Goal: Obtain resource: Obtain resource

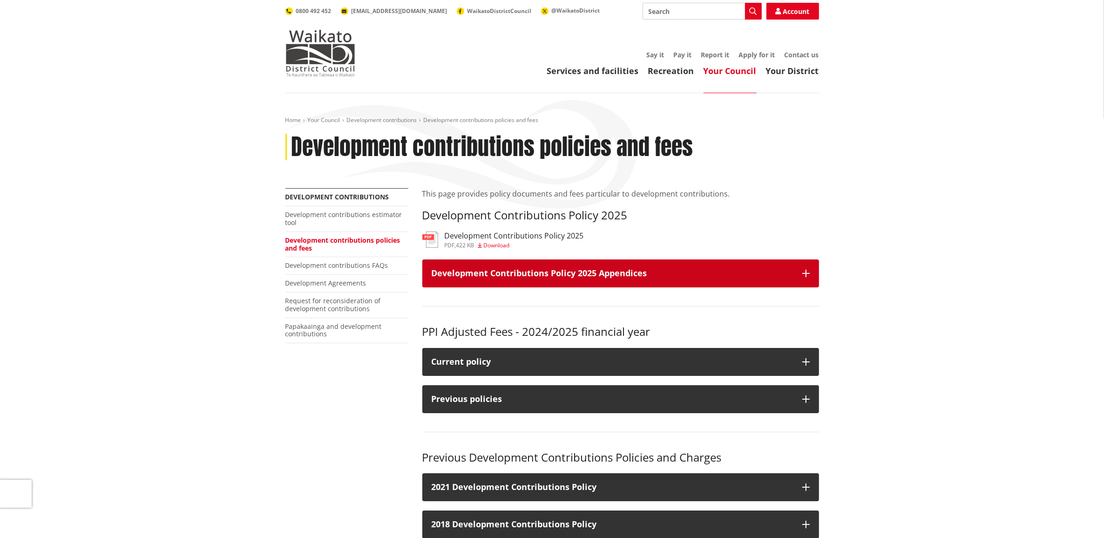
click at [800, 271] on button "Development Contributions Policy 2025 Appendices" at bounding box center [620, 273] width 397 height 28
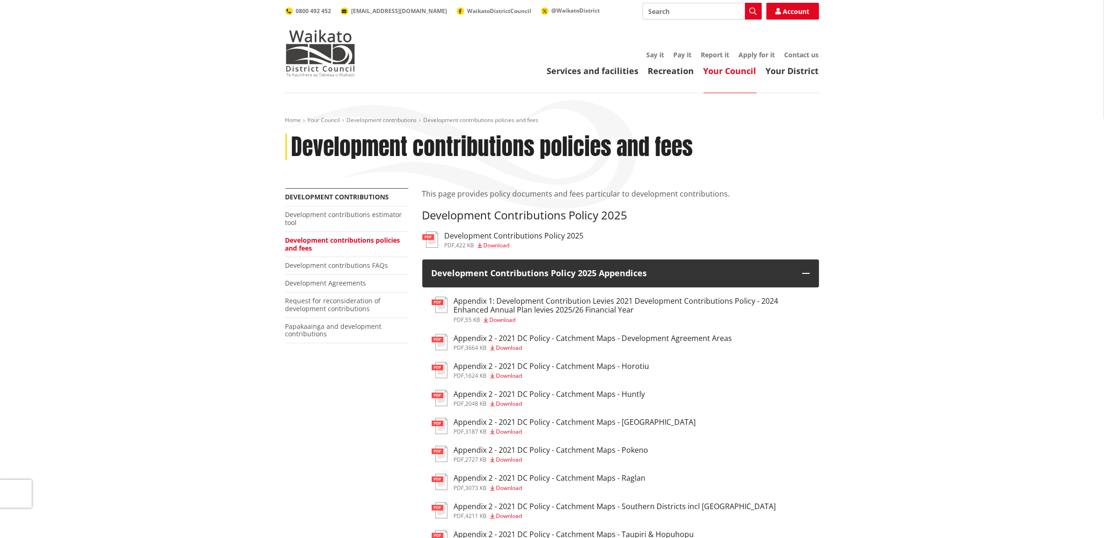
click at [539, 231] on h3 "Development Contributions Policy 2025" at bounding box center [514, 235] width 139 height 9
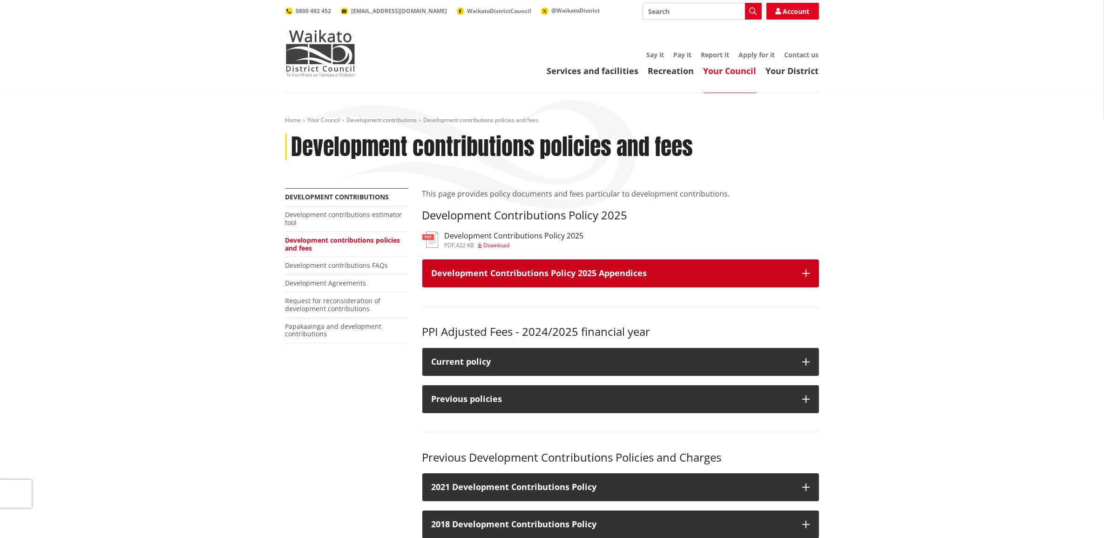
click at [814, 262] on button "Development Contributions Policy 2025 Appendices" at bounding box center [620, 273] width 397 height 28
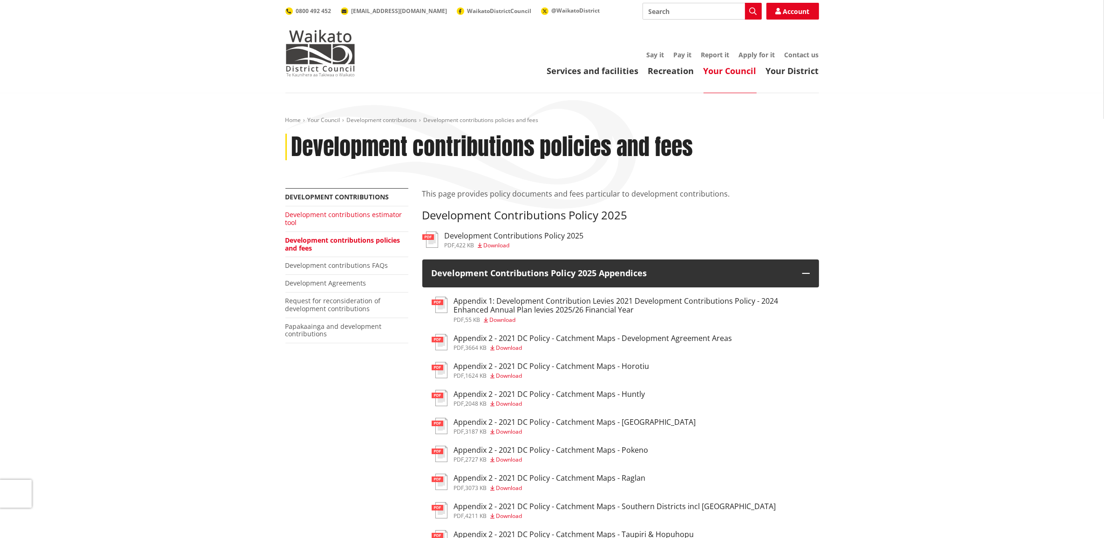
click at [314, 216] on link "Development contributions estimator tool" at bounding box center [343, 218] width 117 height 17
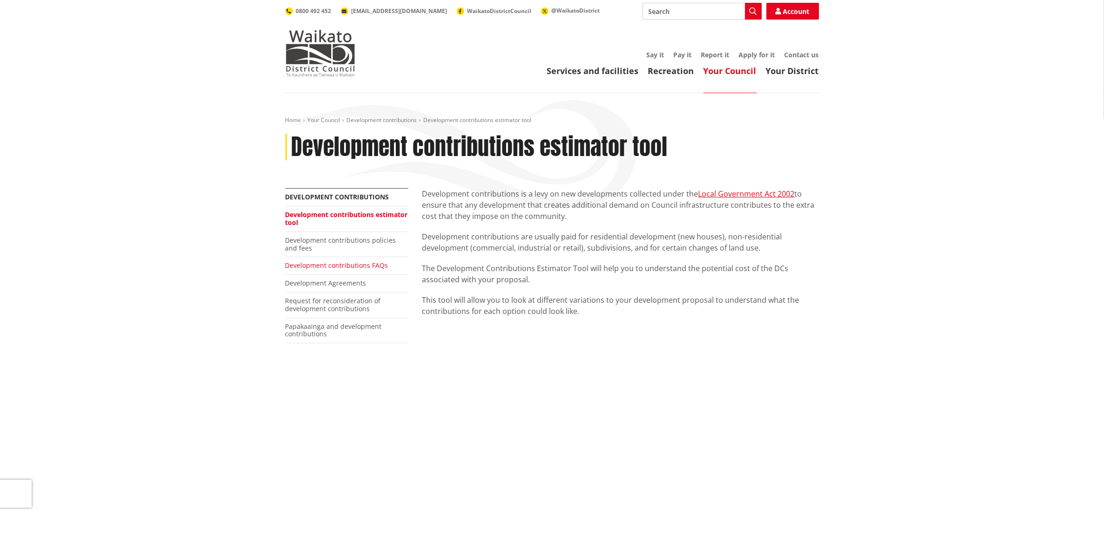
click at [350, 262] on link "Development contributions FAQs" at bounding box center [336, 265] width 103 height 9
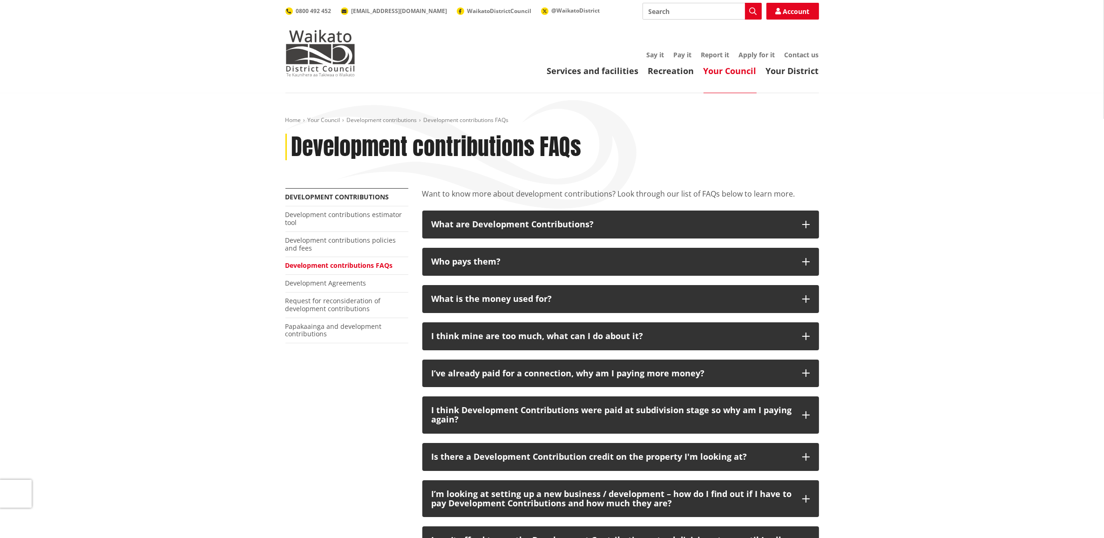
scroll to position [233, 0]
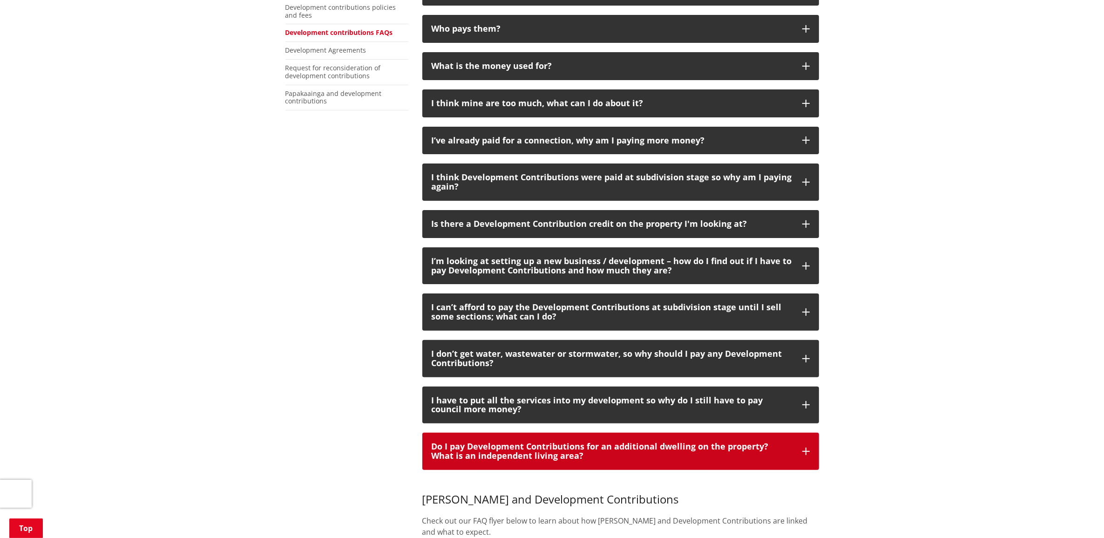
click at [808, 452] on icon "button" at bounding box center [805, 451] width 7 height 7
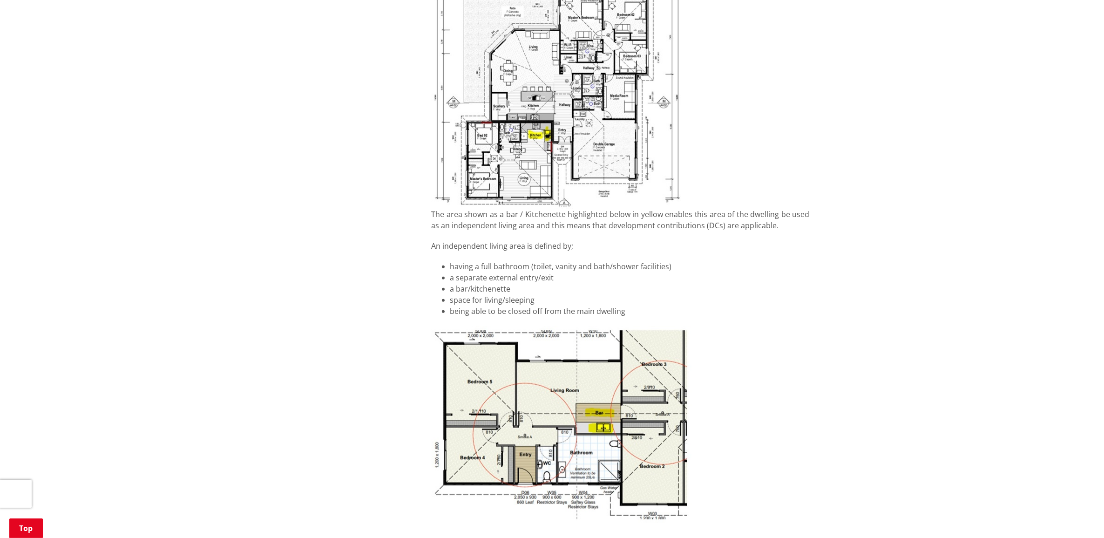
scroll to position [1164, 0]
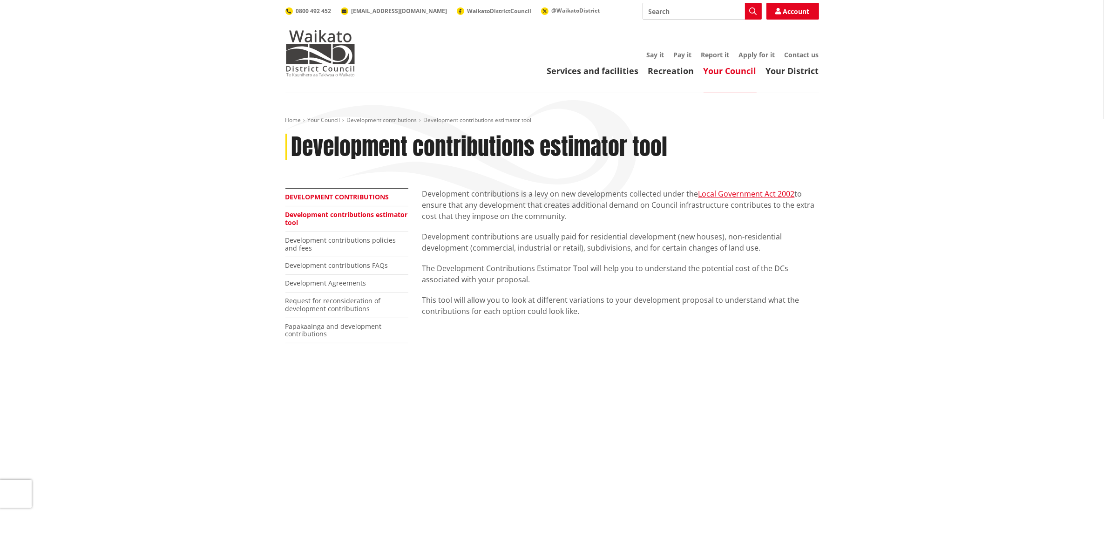
click at [327, 197] on link "Development contributions" at bounding box center [337, 196] width 104 height 9
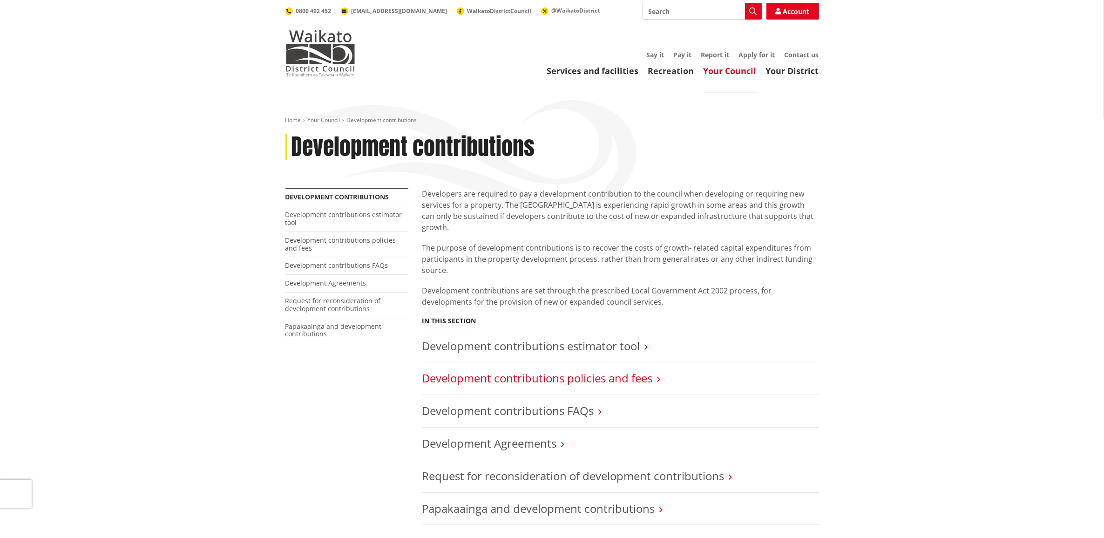
click at [630, 370] on link "Development contributions policies and fees" at bounding box center [537, 377] width 231 height 15
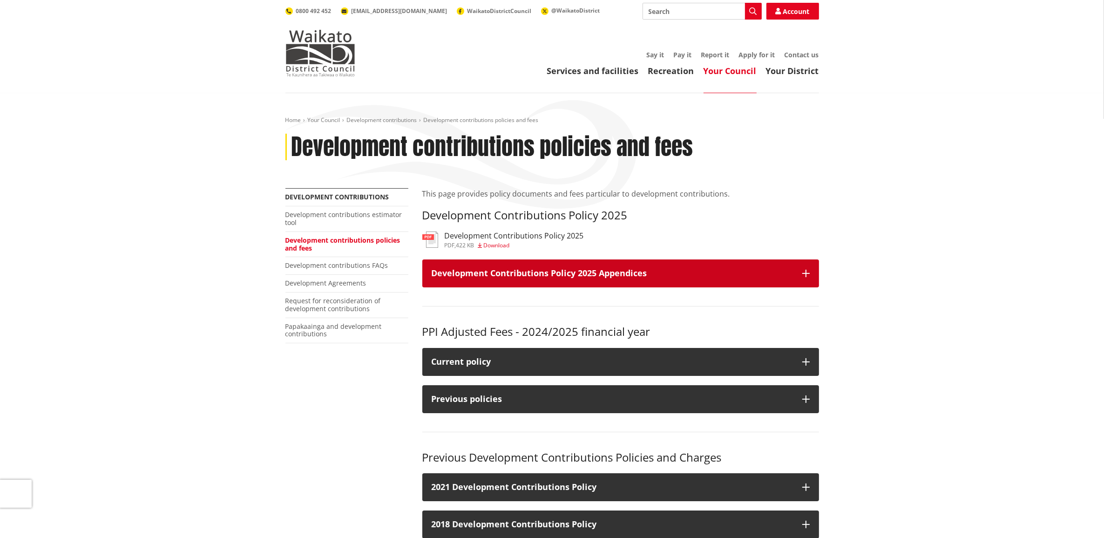
click at [803, 268] on button "Development Contributions Policy 2025 Appendices" at bounding box center [620, 273] width 397 height 28
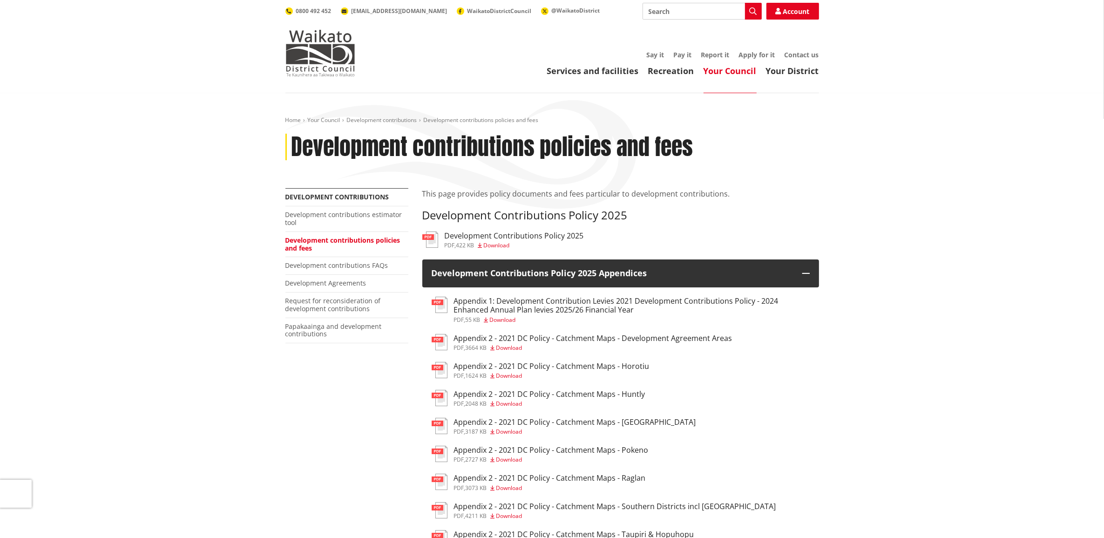
click at [482, 234] on h3 "Development Contributions Policy 2025" at bounding box center [514, 235] width 139 height 9
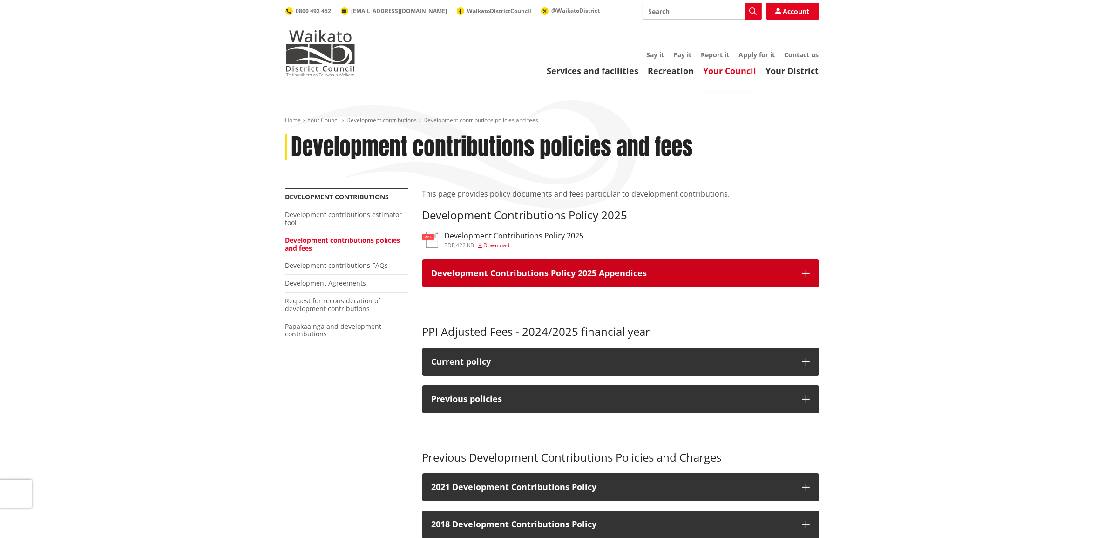
click at [802, 270] on icon "button" at bounding box center [805, 273] width 7 height 7
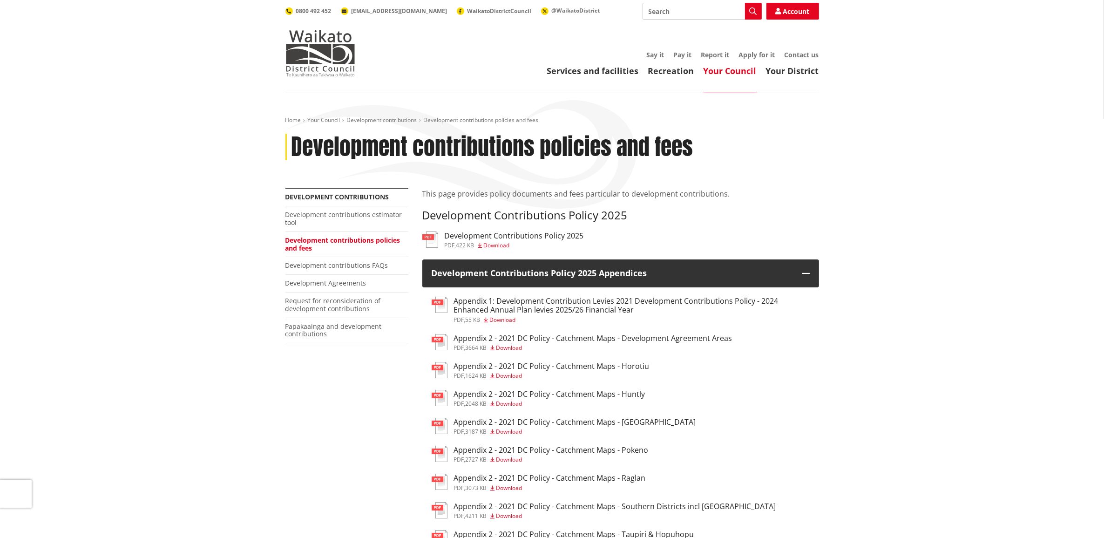
click at [595, 313] on h3 "Appendix 1: Development Contribution Levies 2021 Development Contributions Poli…" at bounding box center [632, 306] width 356 height 18
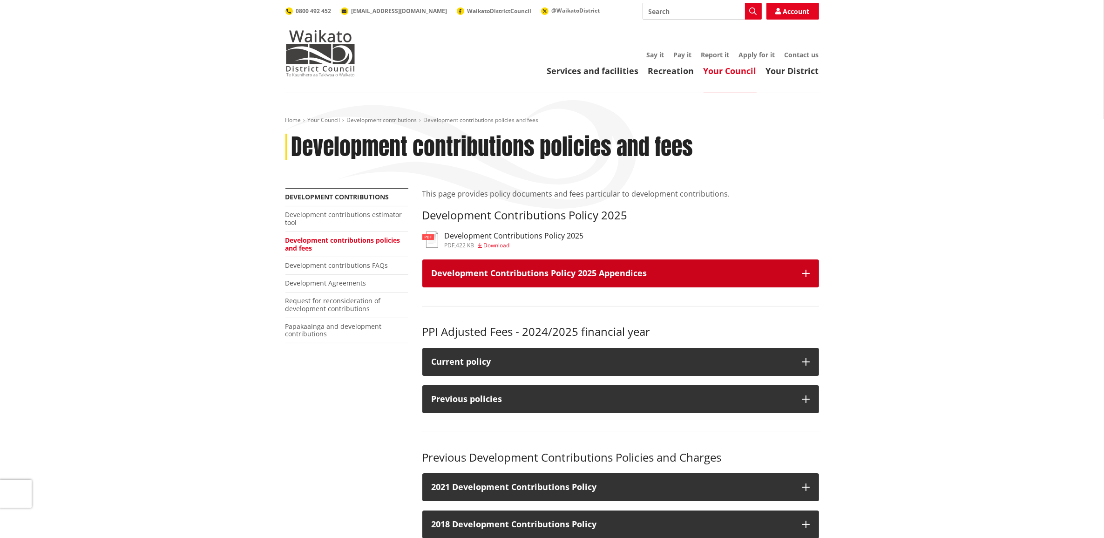
click at [807, 271] on icon "button" at bounding box center [805, 273] width 7 height 7
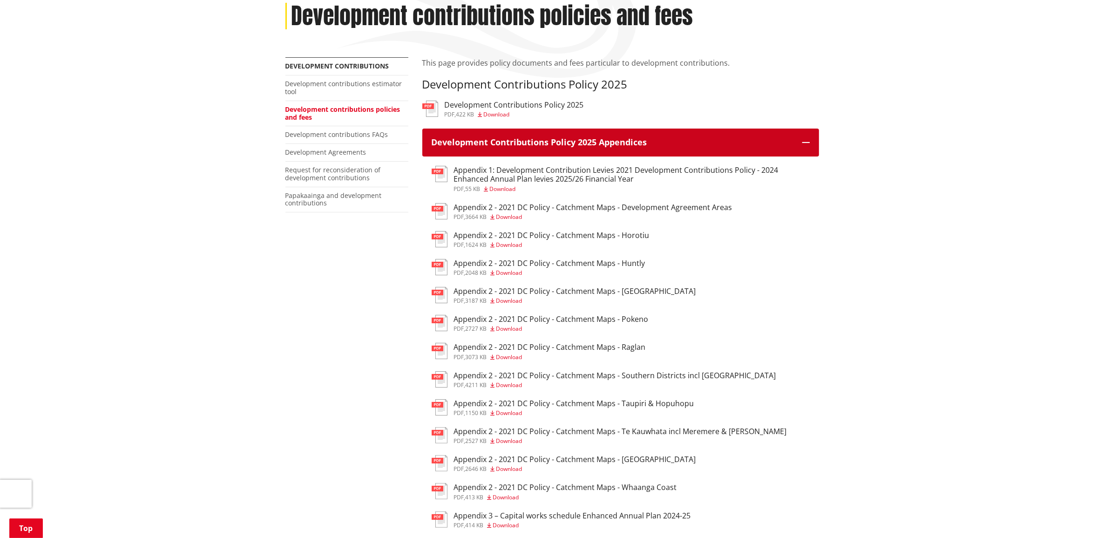
scroll to position [58, 0]
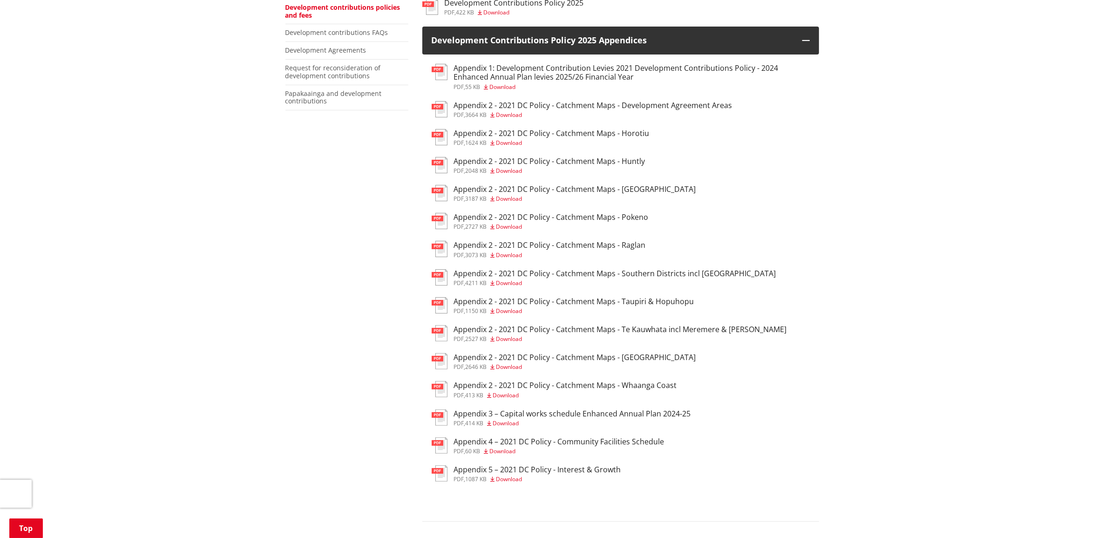
scroll to position [0, 0]
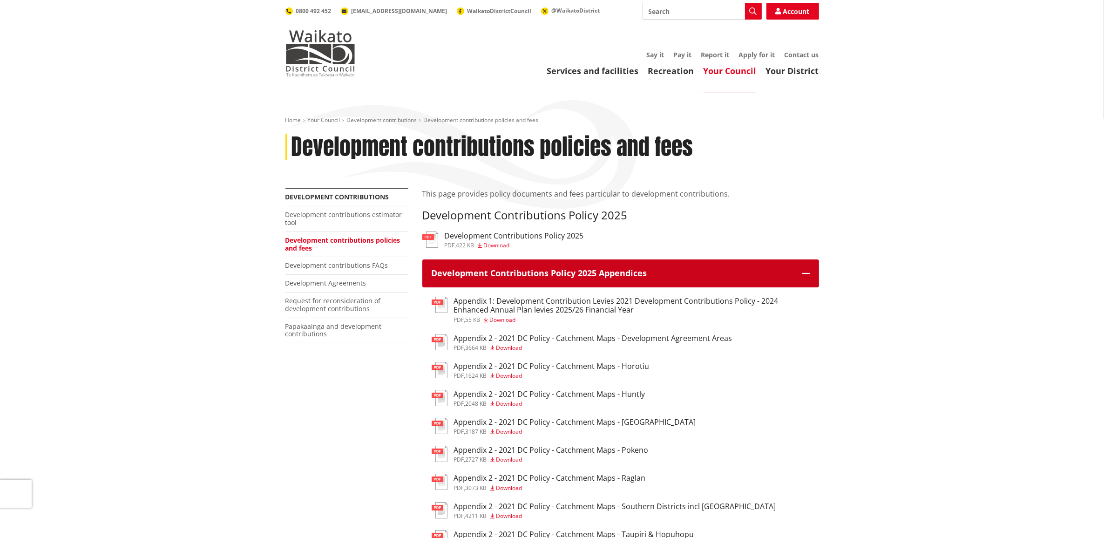
click at [804, 273] on icon "button" at bounding box center [805, 273] width 7 height 7
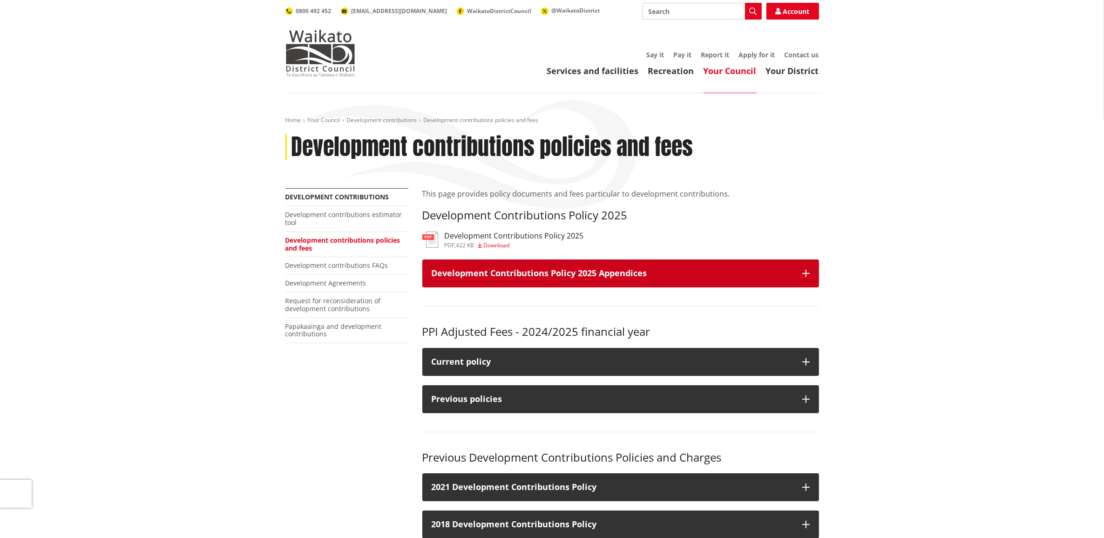
click at [805, 276] on icon "button" at bounding box center [805, 273] width 7 height 7
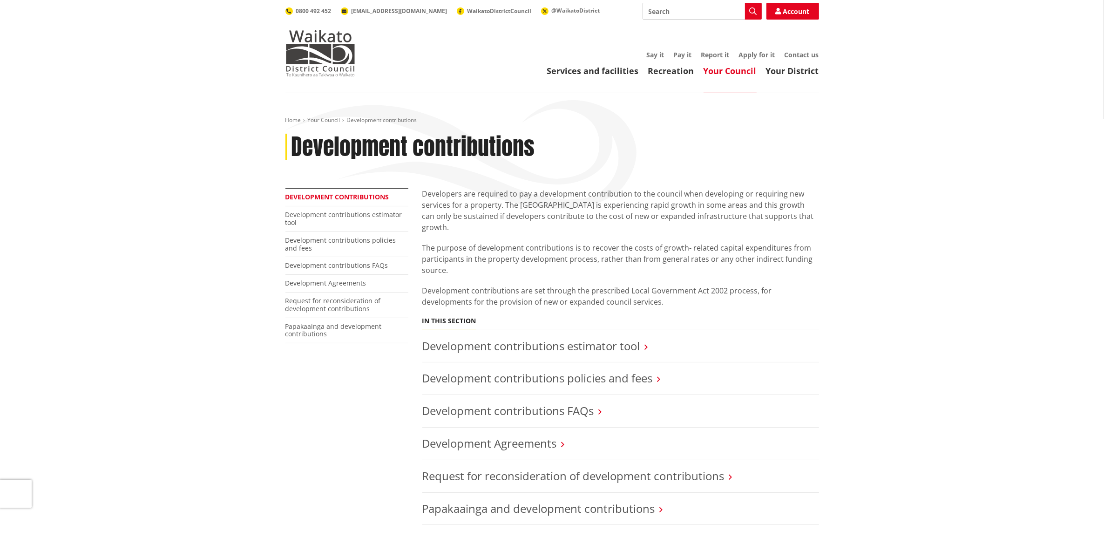
click at [325, 197] on link "Development contributions" at bounding box center [337, 196] width 104 height 9
click at [606, 370] on link "Development contributions policies and fees" at bounding box center [537, 377] width 231 height 15
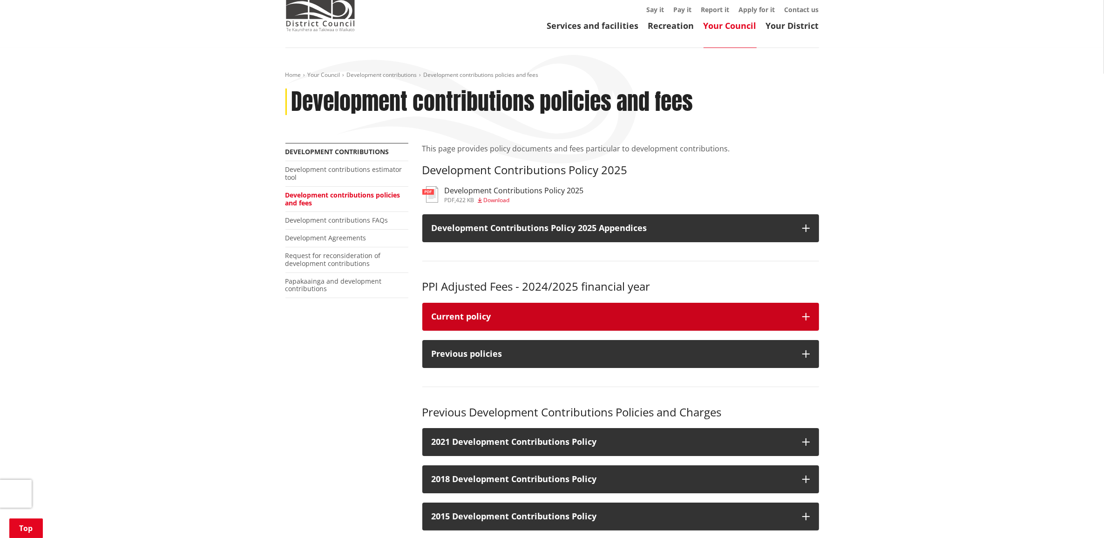
scroll to position [116, 0]
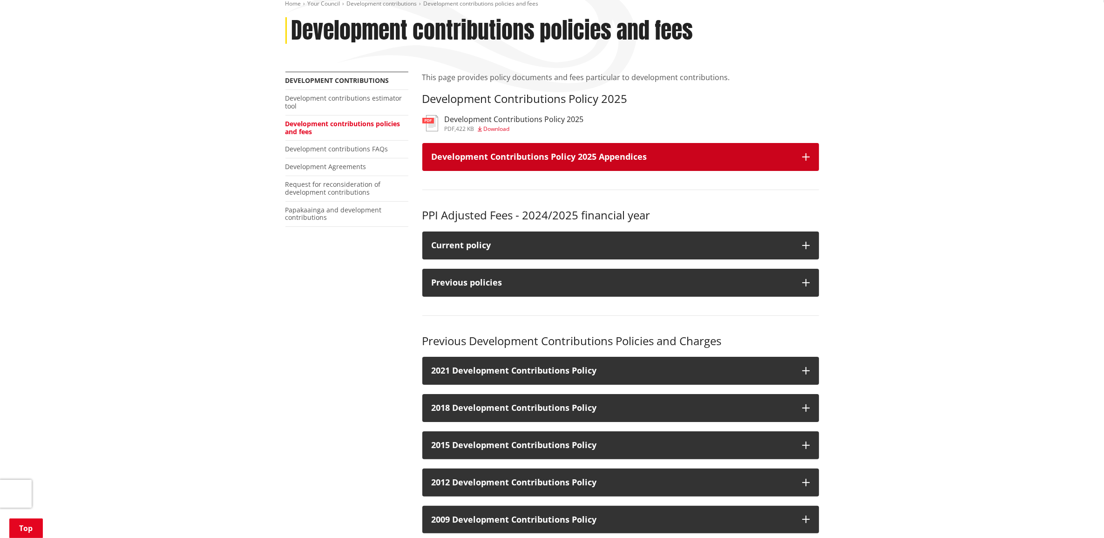
click at [804, 156] on icon "button" at bounding box center [805, 156] width 7 height 7
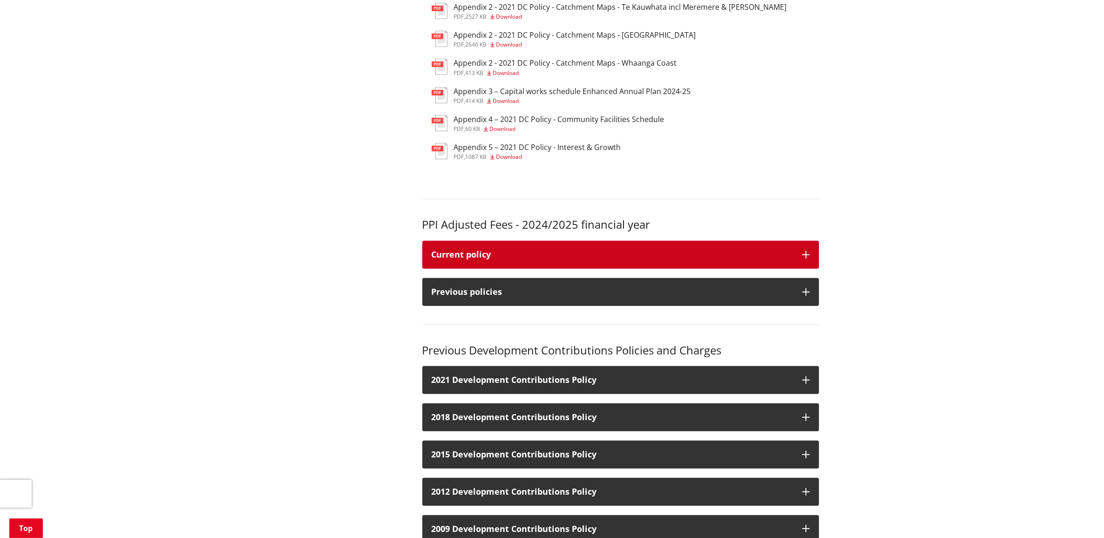
scroll to position [699, 0]
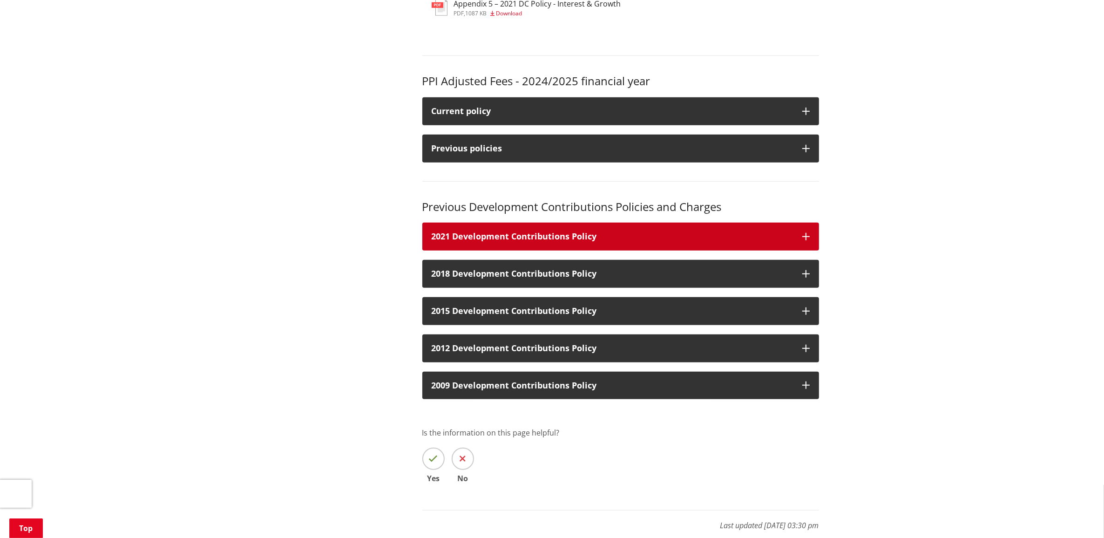
click at [805, 240] on icon "button" at bounding box center [805, 236] width 7 height 7
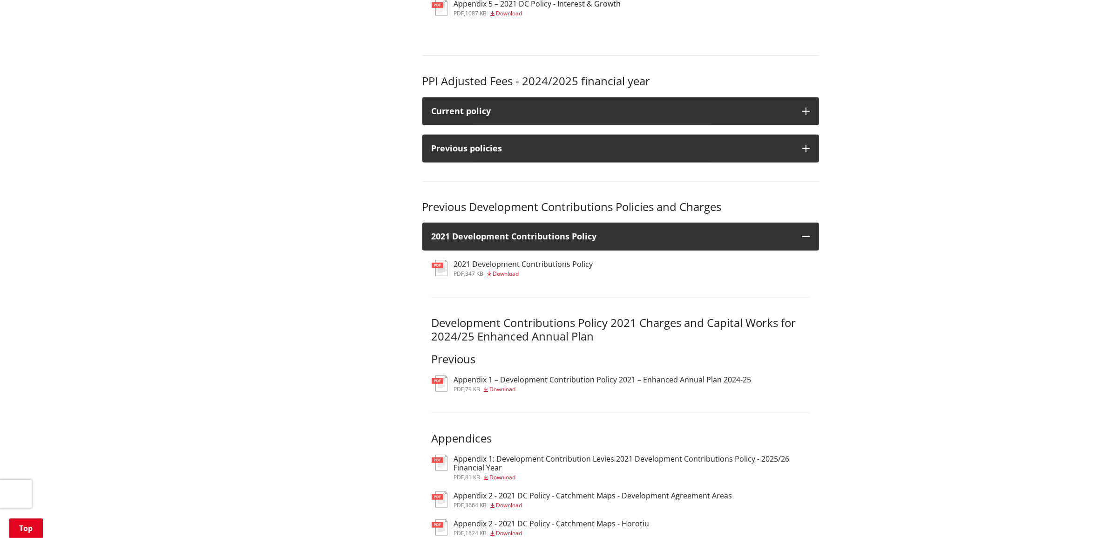
click at [516, 273] on span "Download" at bounding box center [506, 274] width 26 height 8
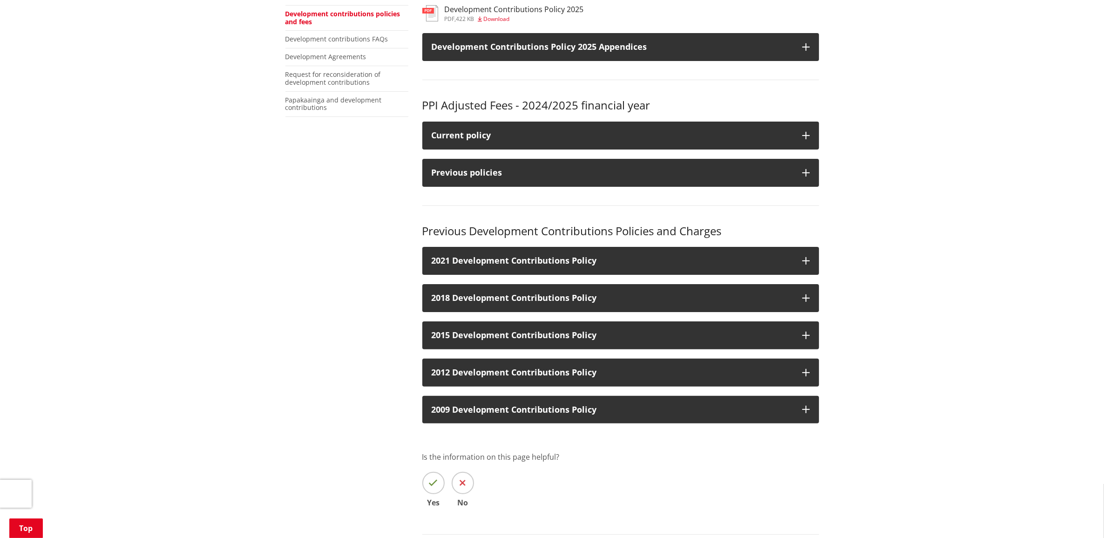
scroll to position [175, 0]
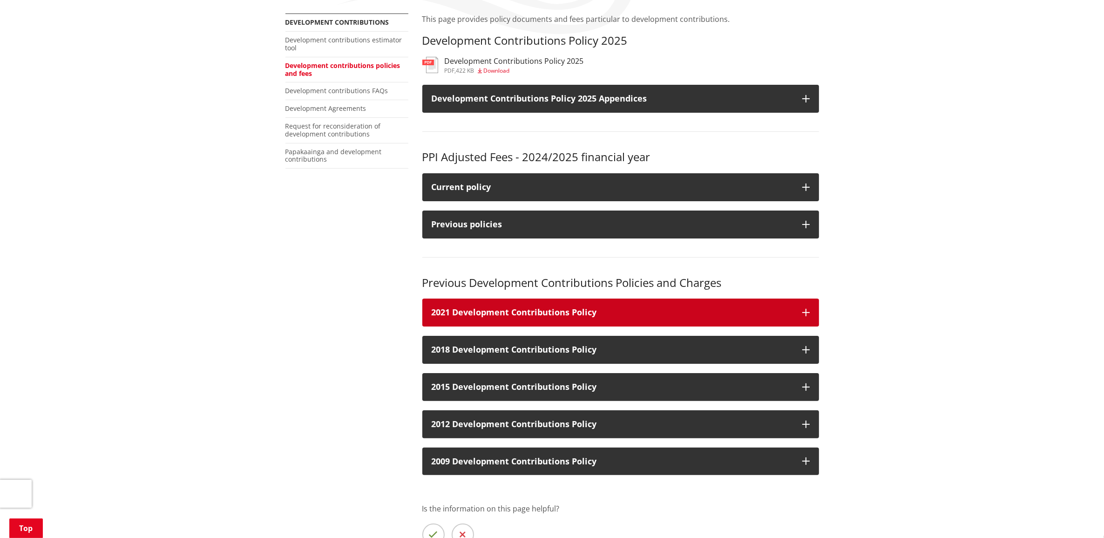
click at [807, 308] on button "2021 Development Contributions Policy" at bounding box center [620, 313] width 397 height 28
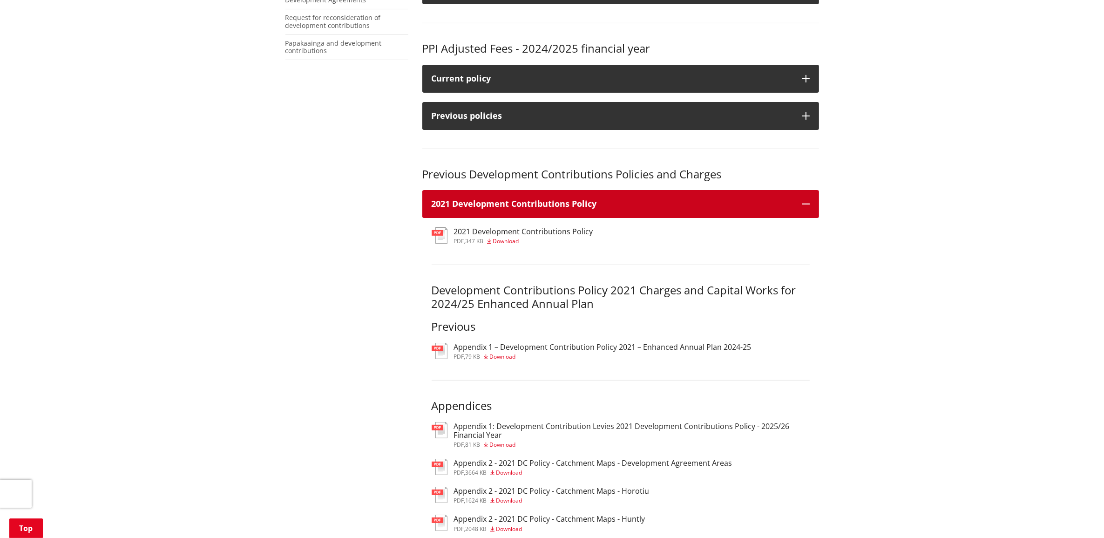
scroll to position [291, 0]
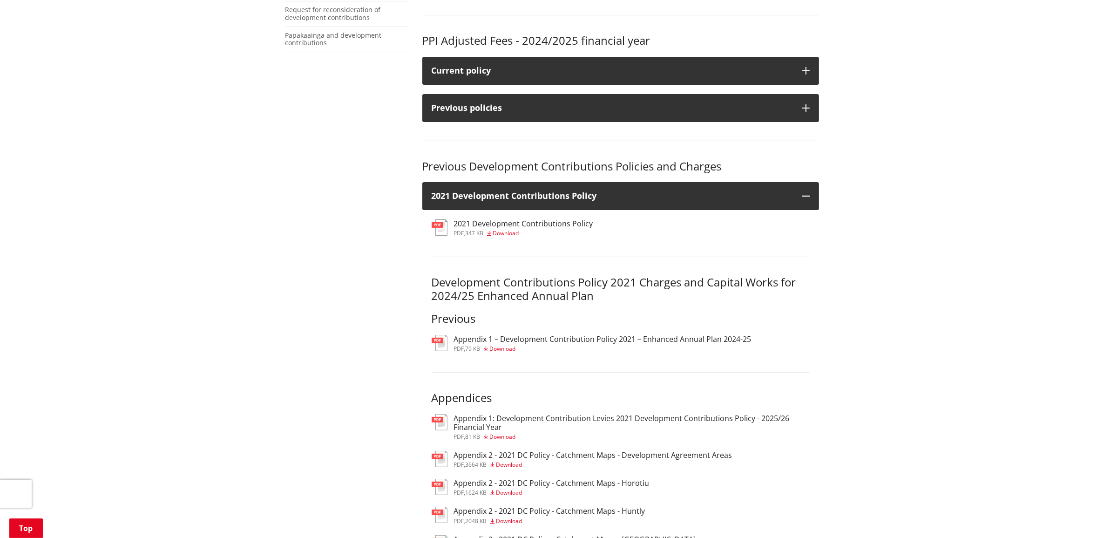
click at [503, 417] on h3 "Appendix 1: Development Contribution Levies 2021 Development Contributions Poli…" at bounding box center [632, 423] width 356 height 18
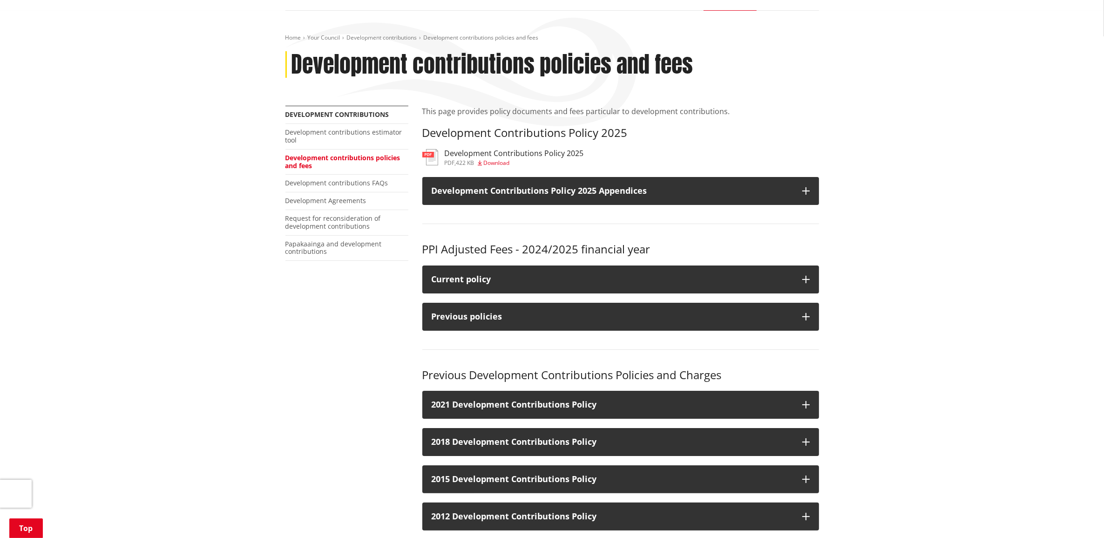
scroll to position [233, 0]
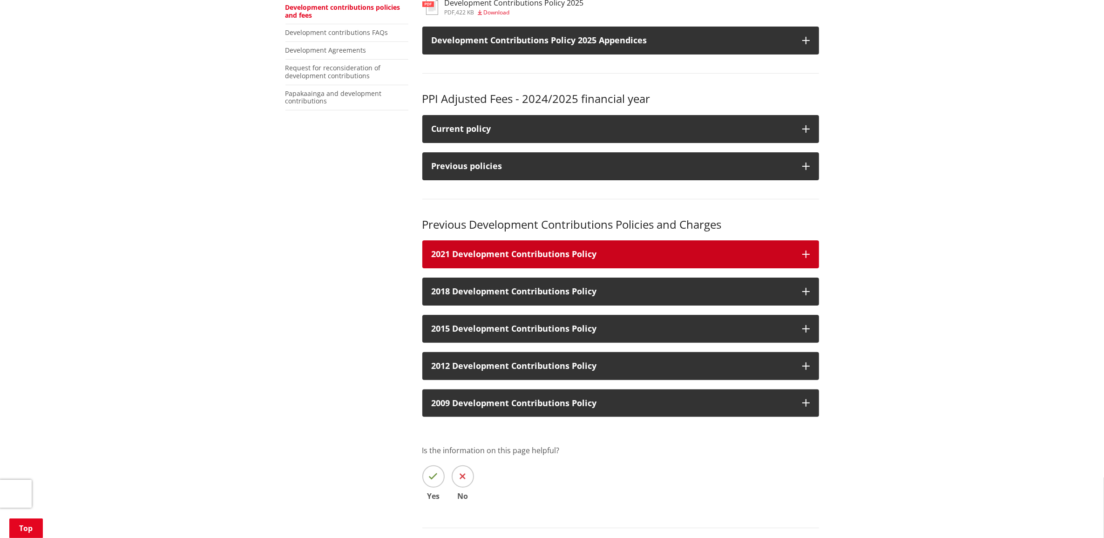
click at [813, 247] on button "2021 Development Contributions Policy" at bounding box center [620, 254] width 397 height 28
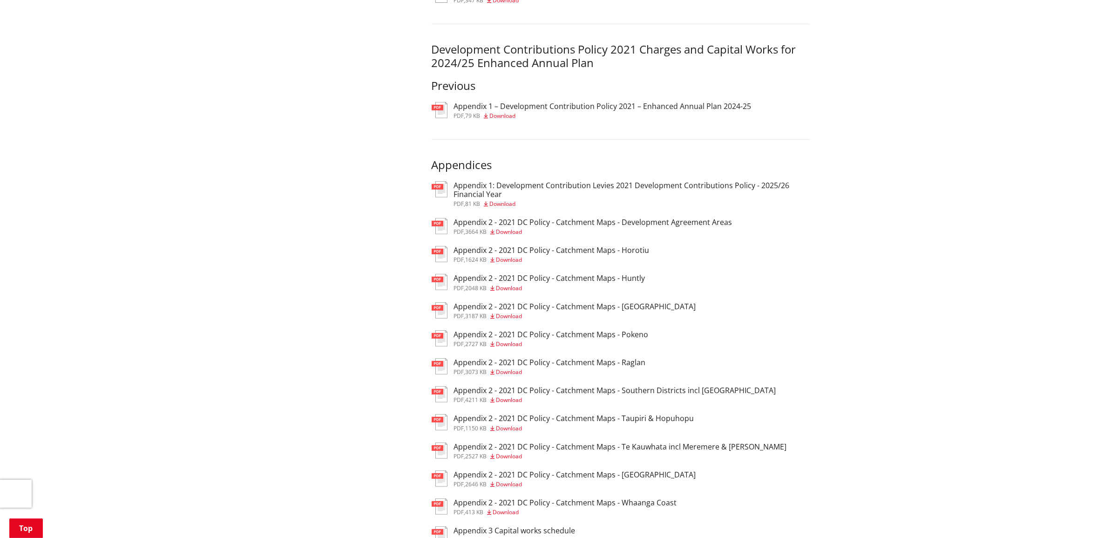
scroll to position [582, 0]
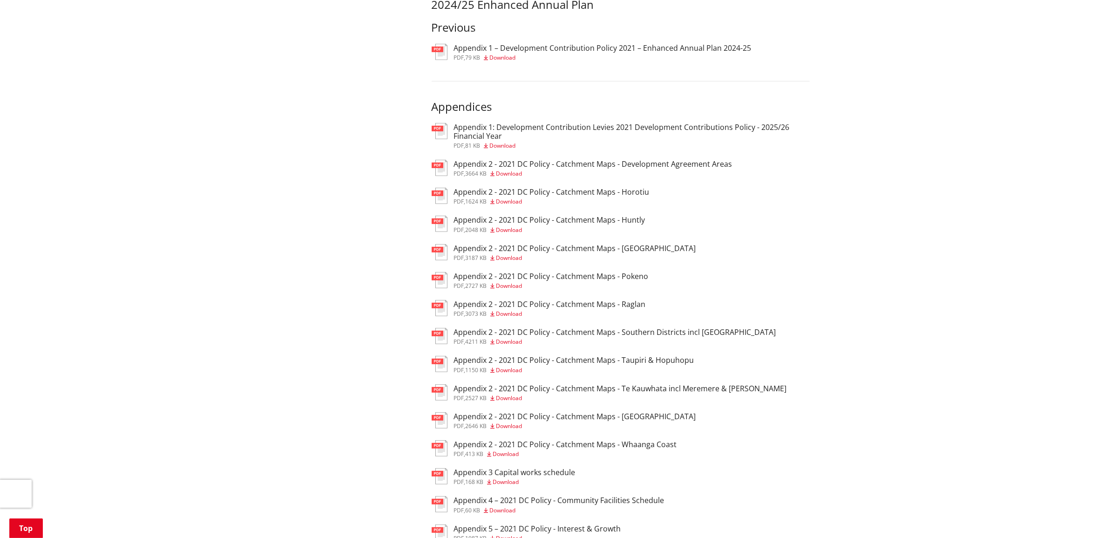
click at [564, 334] on h3 "Appendix 2 - 2021 DC Policy - Catchment Maps - Southern Districts incl [GEOGRAP…" at bounding box center [615, 332] width 322 height 9
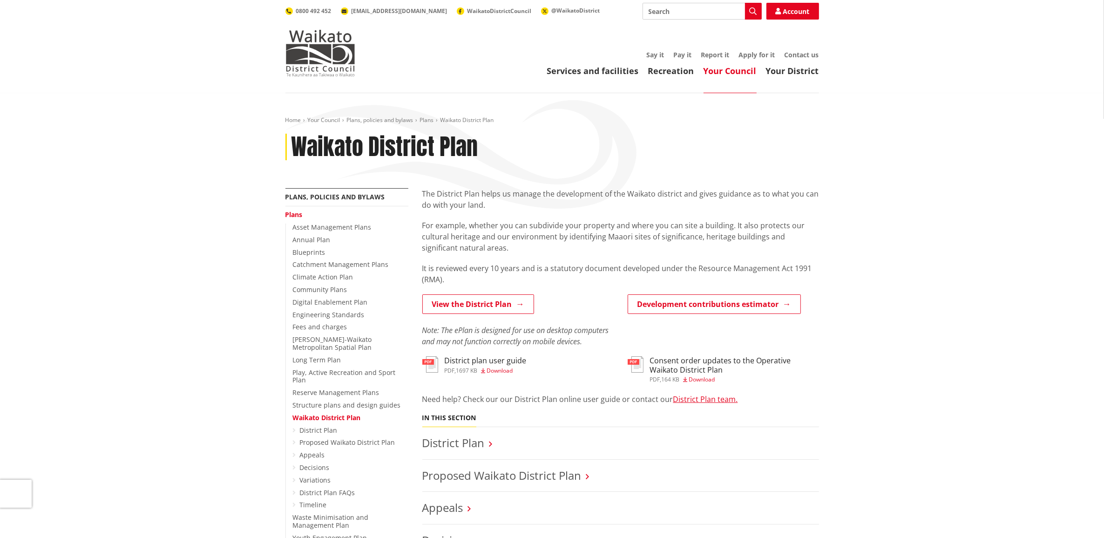
drag, startPoint x: 327, startPoint y: 57, endPoint x: 366, endPoint y: 146, distance: 96.7
click at [327, 57] on img at bounding box center [320, 53] width 70 height 47
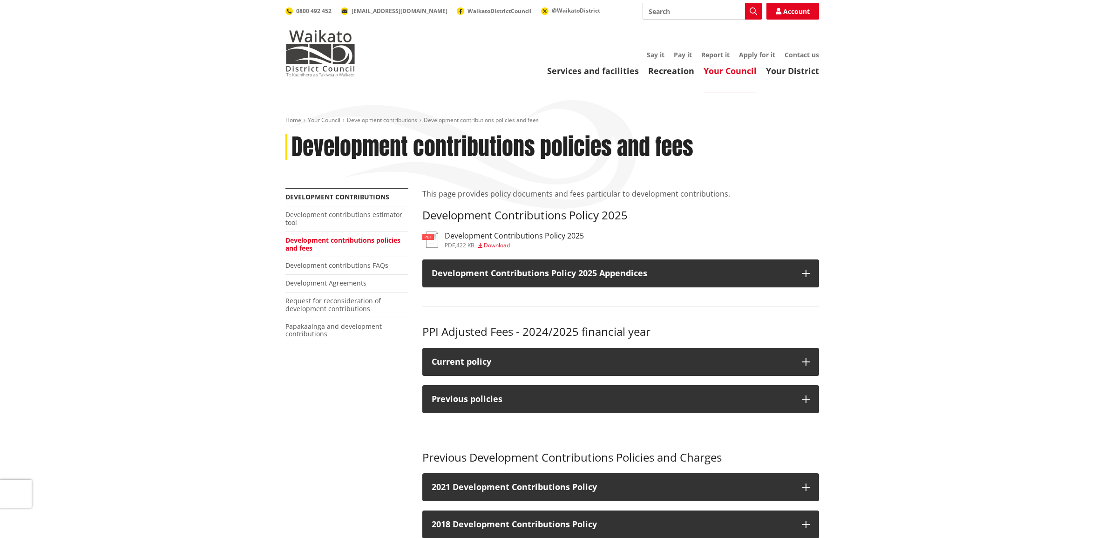
scroll to position [116, 0]
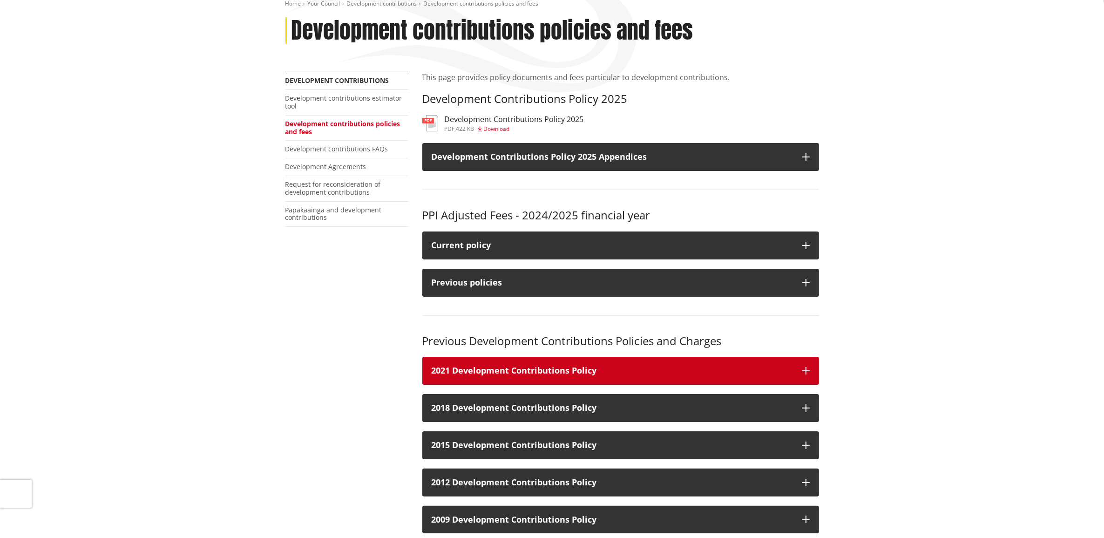
click at [808, 367] on icon "button" at bounding box center [805, 370] width 7 height 7
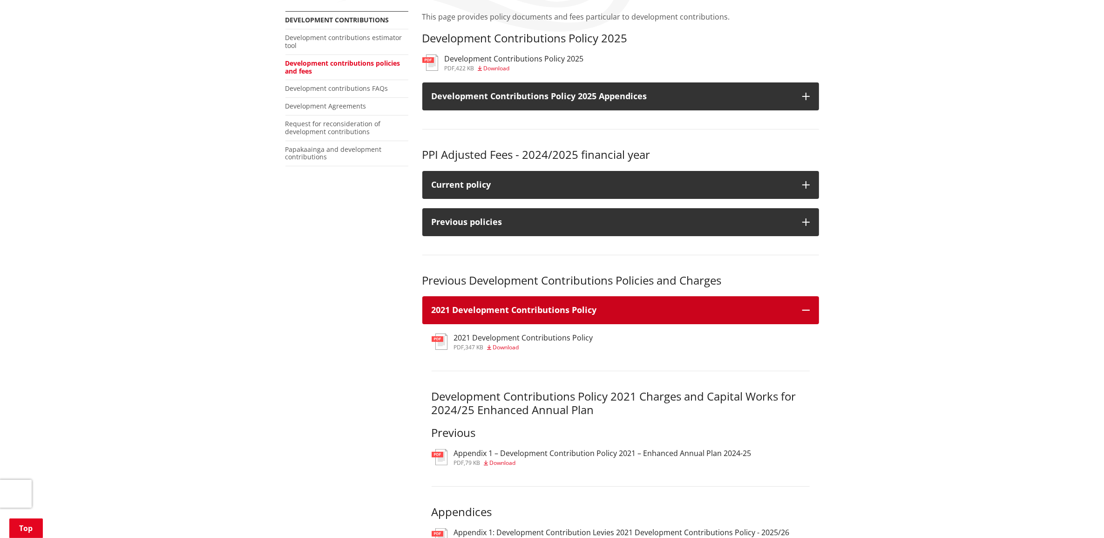
scroll to position [291, 0]
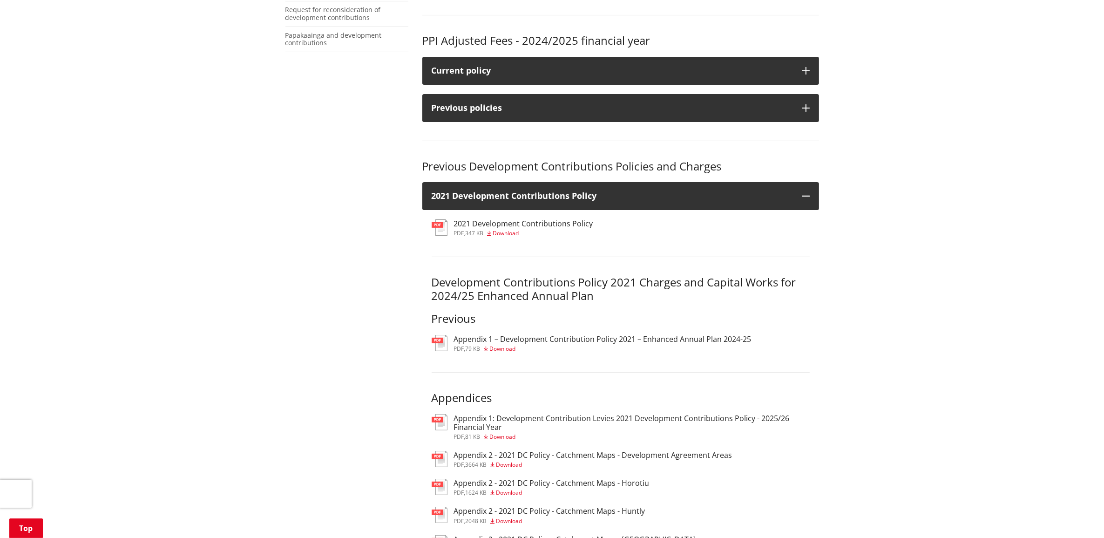
click at [501, 341] on h3 "Appendix 1 – Development Contribution Policy 2021 – Enhanced Annual Plan 2024-25" at bounding box center [603, 339] width 298 height 9
